Goal: Information Seeking & Learning: Learn about a topic

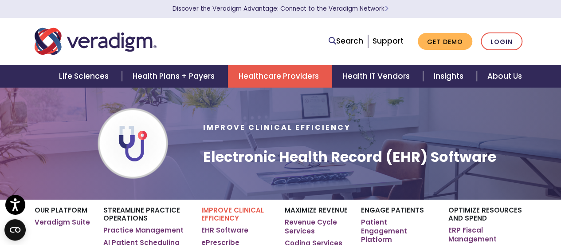
click at [277, 79] on link "Healthcare Providers" at bounding box center [280, 76] width 104 height 23
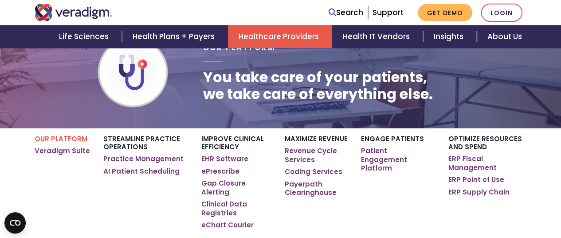
scroll to position [89, 0]
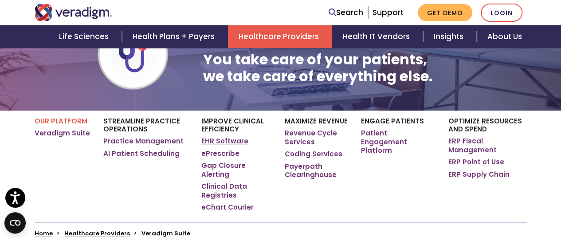
click at [233, 145] on link "EHR Software" at bounding box center [224, 141] width 47 height 9
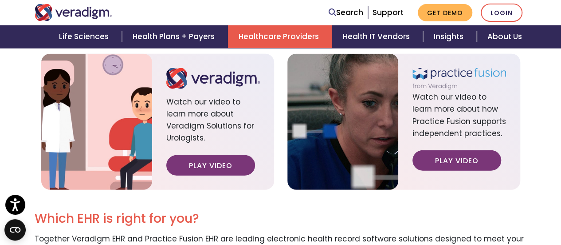
scroll to position [1198, 0]
